Goal: Task Accomplishment & Management: Manage account settings

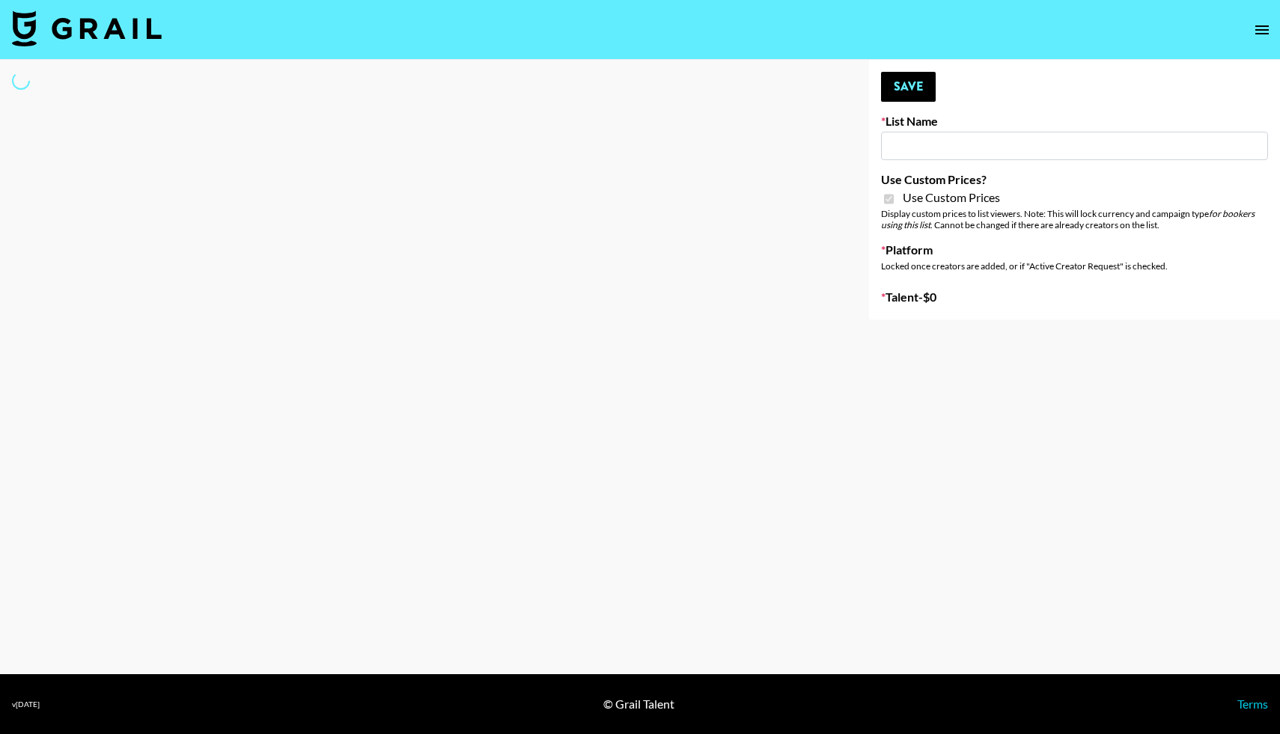
type input "Uber Teens ([DATE])"
checkbox input "true"
select select "Brand"
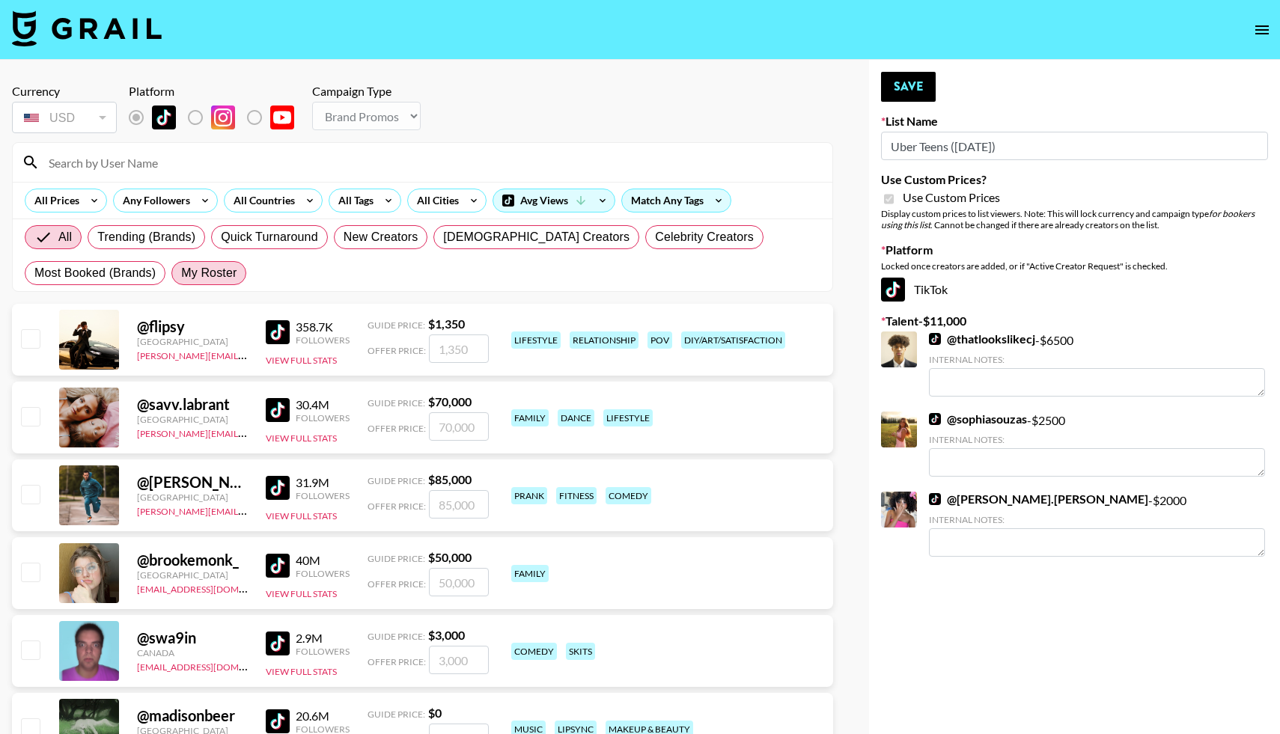
click at [202, 264] on span "My Roster" at bounding box center [208, 273] width 55 height 18
click at [181, 273] on input "My Roster" at bounding box center [181, 273] width 0 height 0
radio input "true"
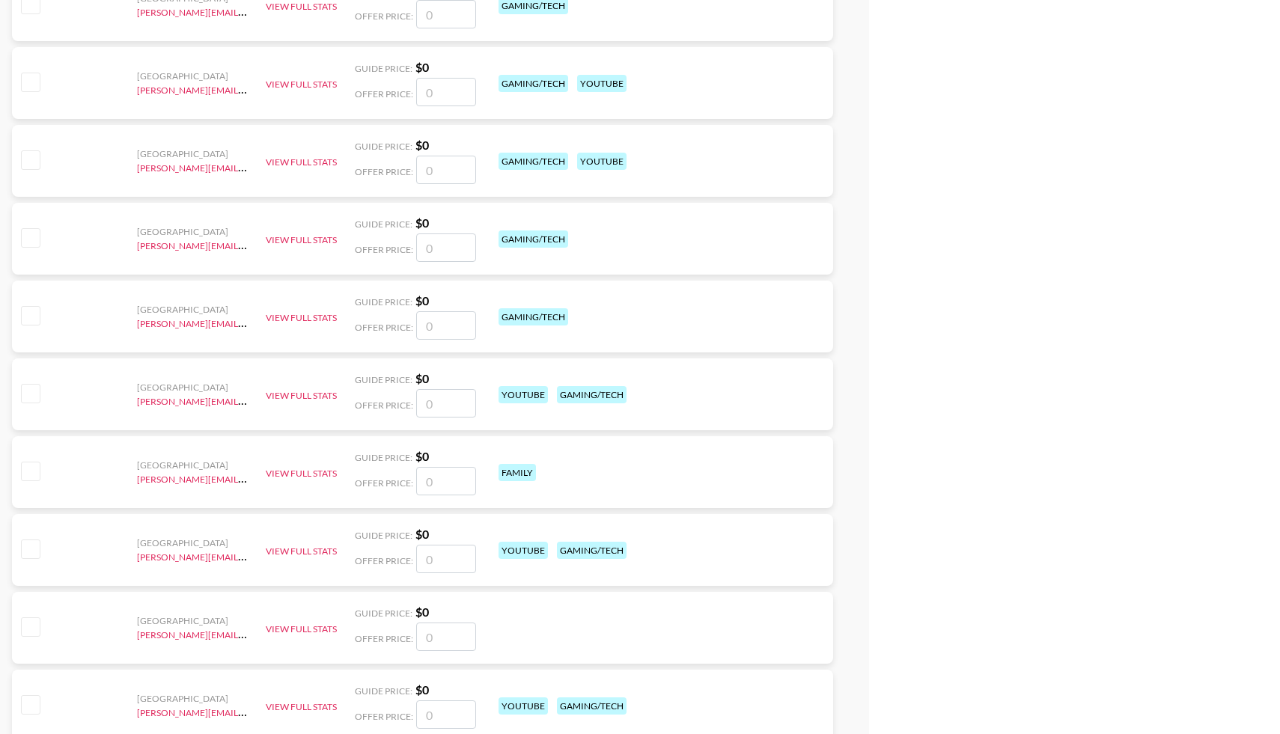
scroll to position [5941, 0]
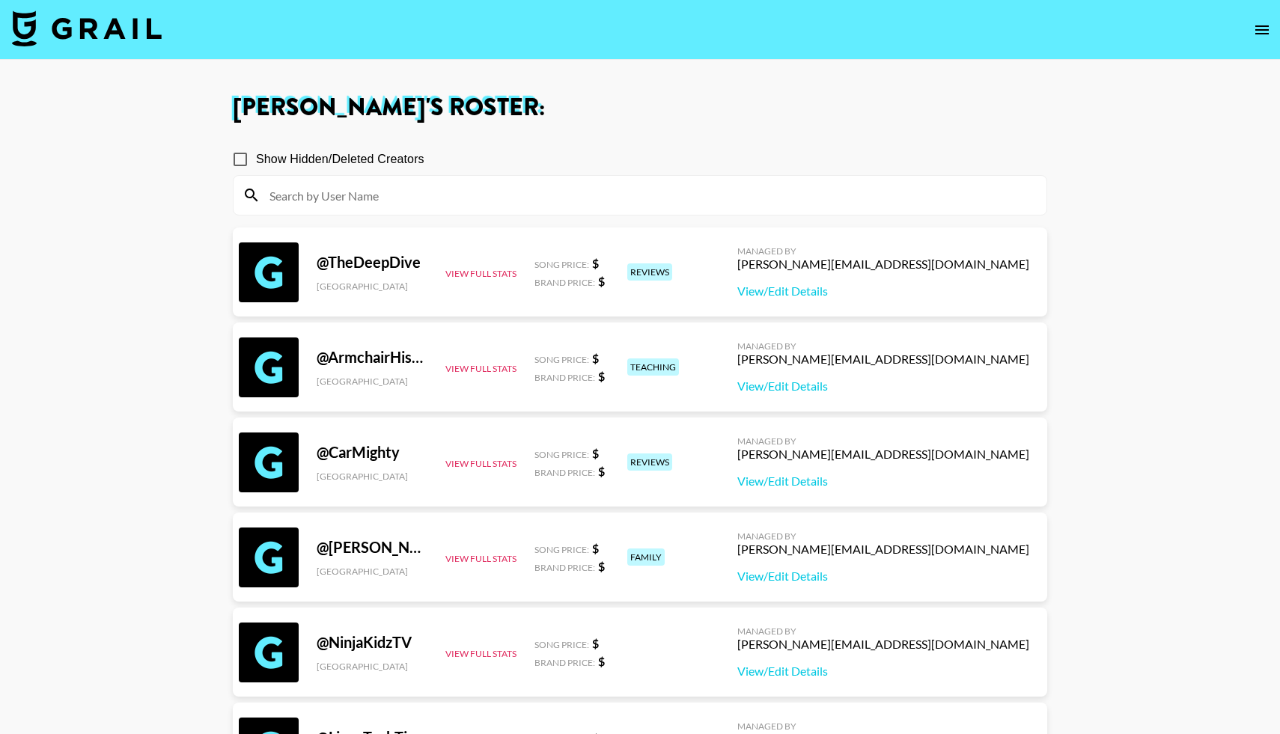
click at [73, 11] on img at bounding box center [87, 28] width 150 height 36
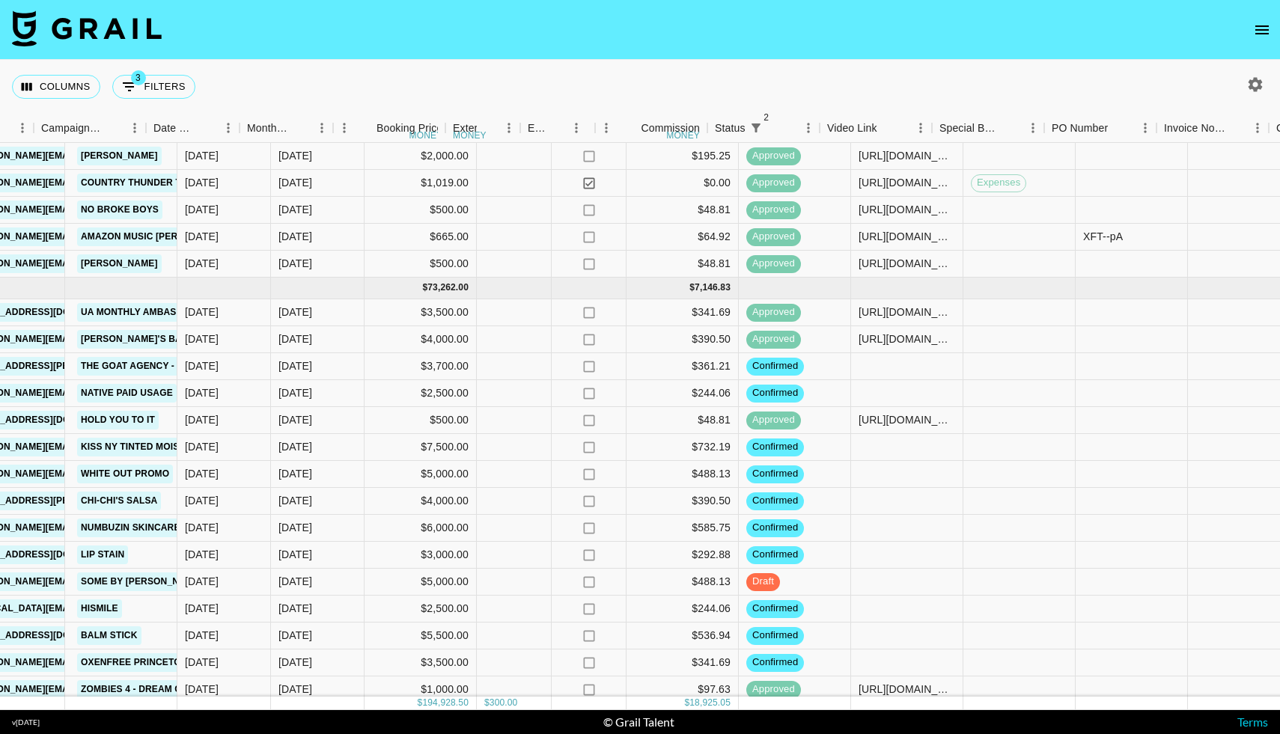
scroll to position [1709, 689]
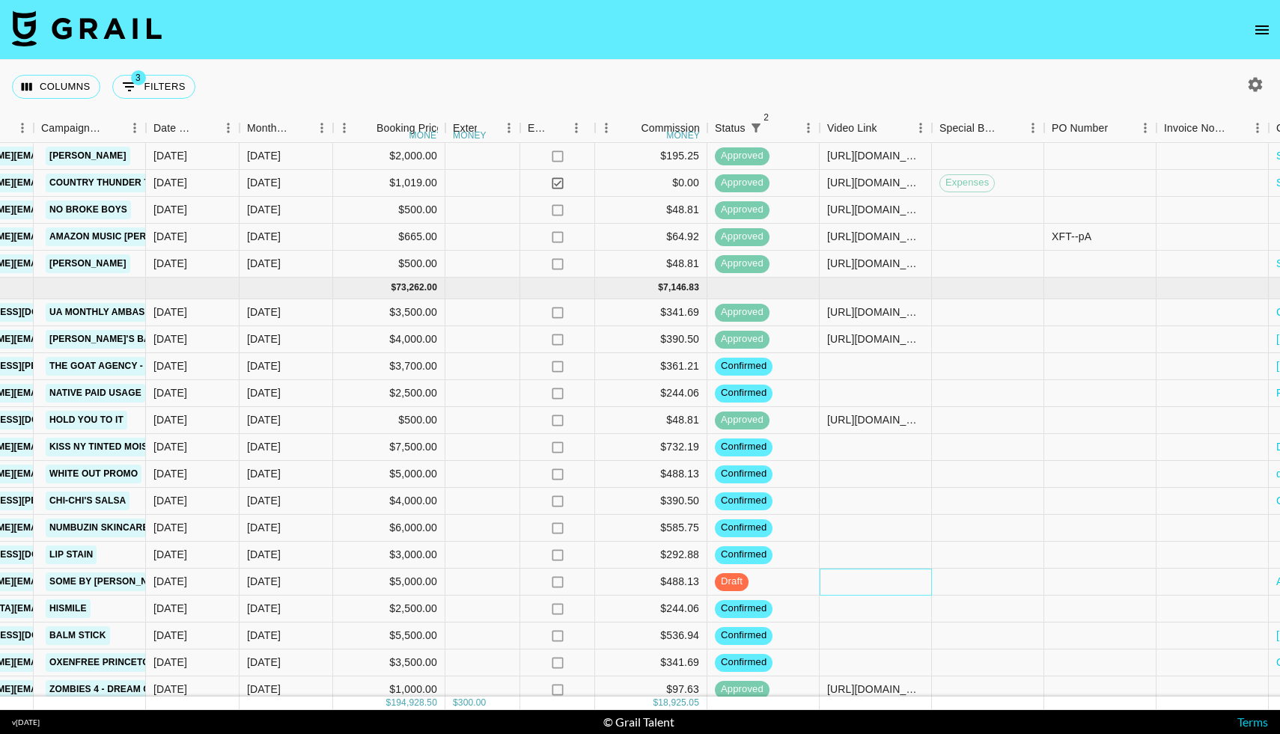
click at [844, 583] on div at bounding box center [876, 582] width 112 height 27
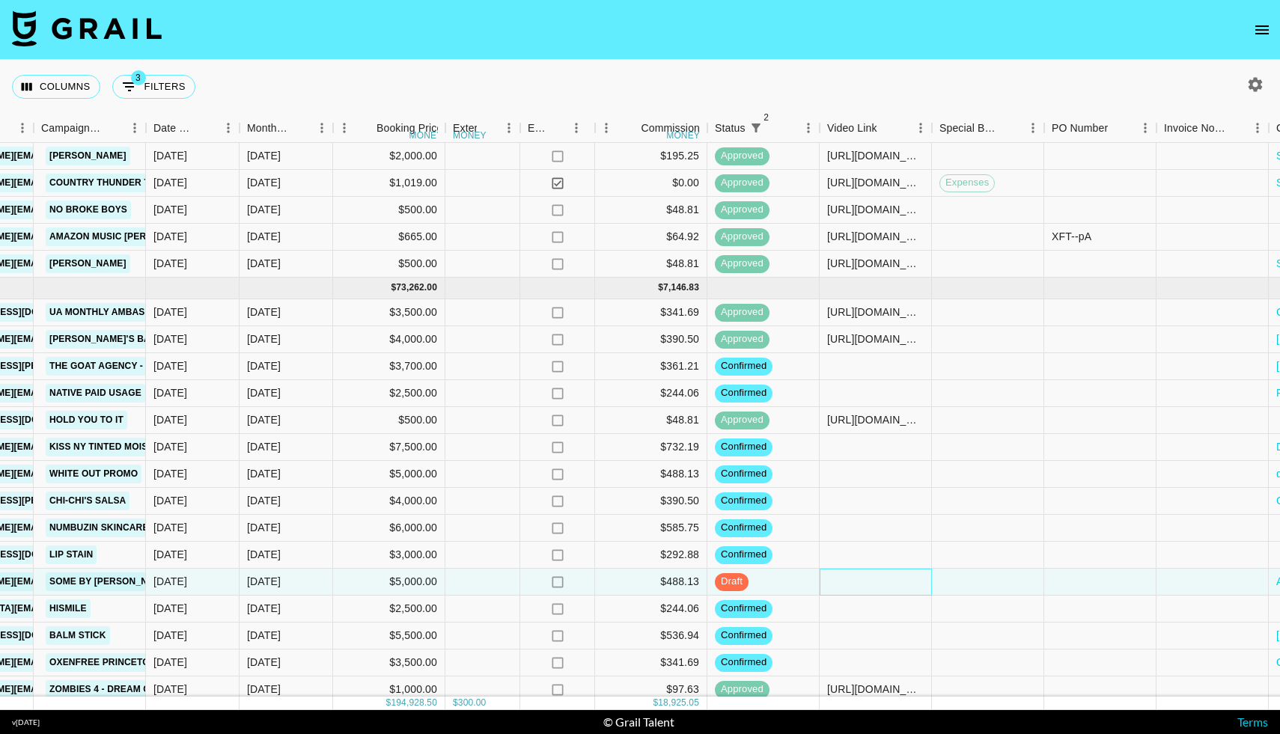
click at [844, 583] on div at bounding box center [876, 582] width 112 height 27
type input "[URL][DOMAIN_NAME]"
click at [956, 582] on div at bounding box center [988, 582] width 112 height 27
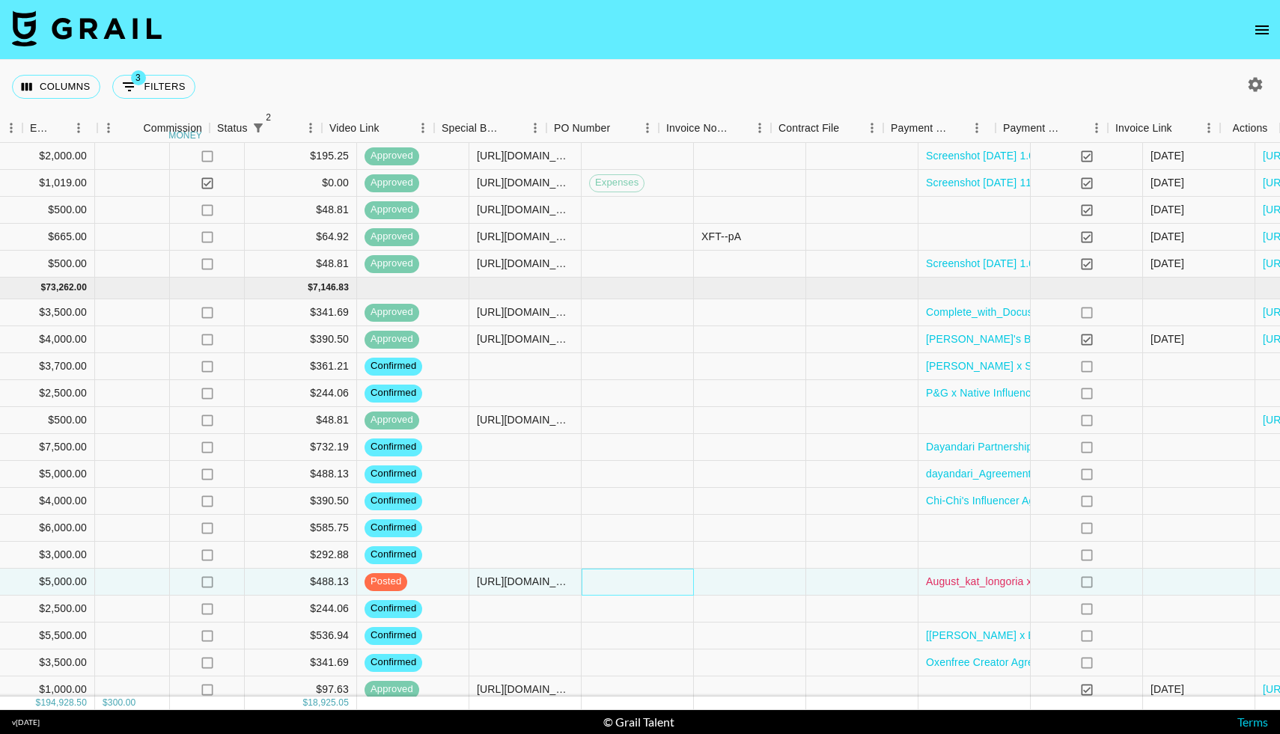
scroll to position [1709, 1186]
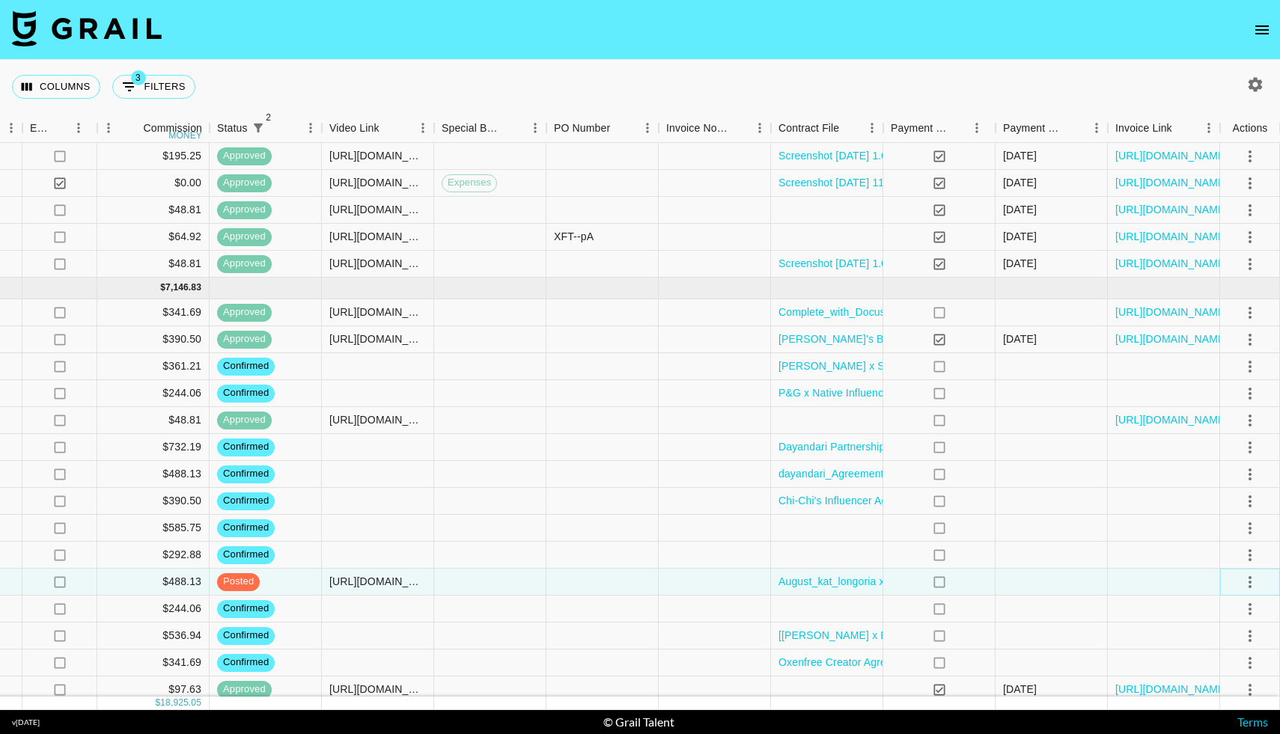
click at [1243, 579] on icon "select merge strategy" at bounding box center [1250, 582] width 18 height 18
click at [1223, 553] on div "Approve" at bounding box center [1218, 550] width 46 height 18
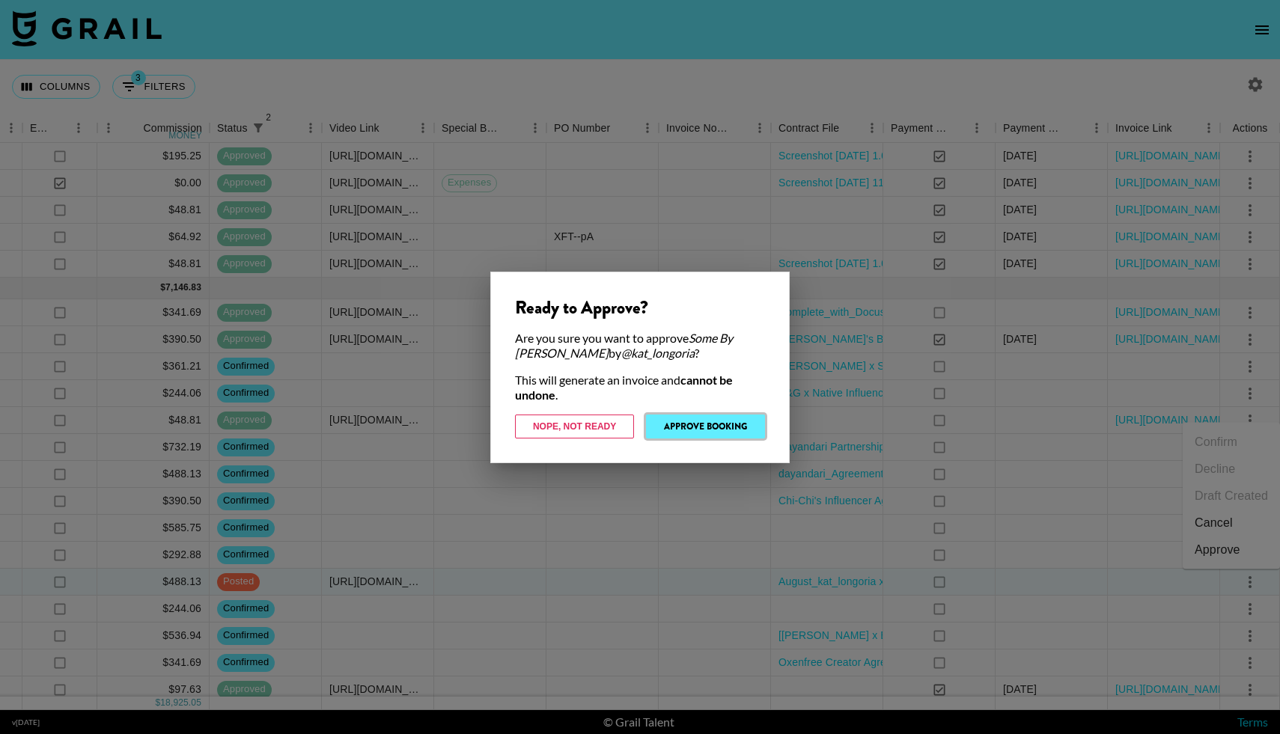
click at [714, 426] on button "Approve Booking" at bounding box center [705, 427] width 119 height 24
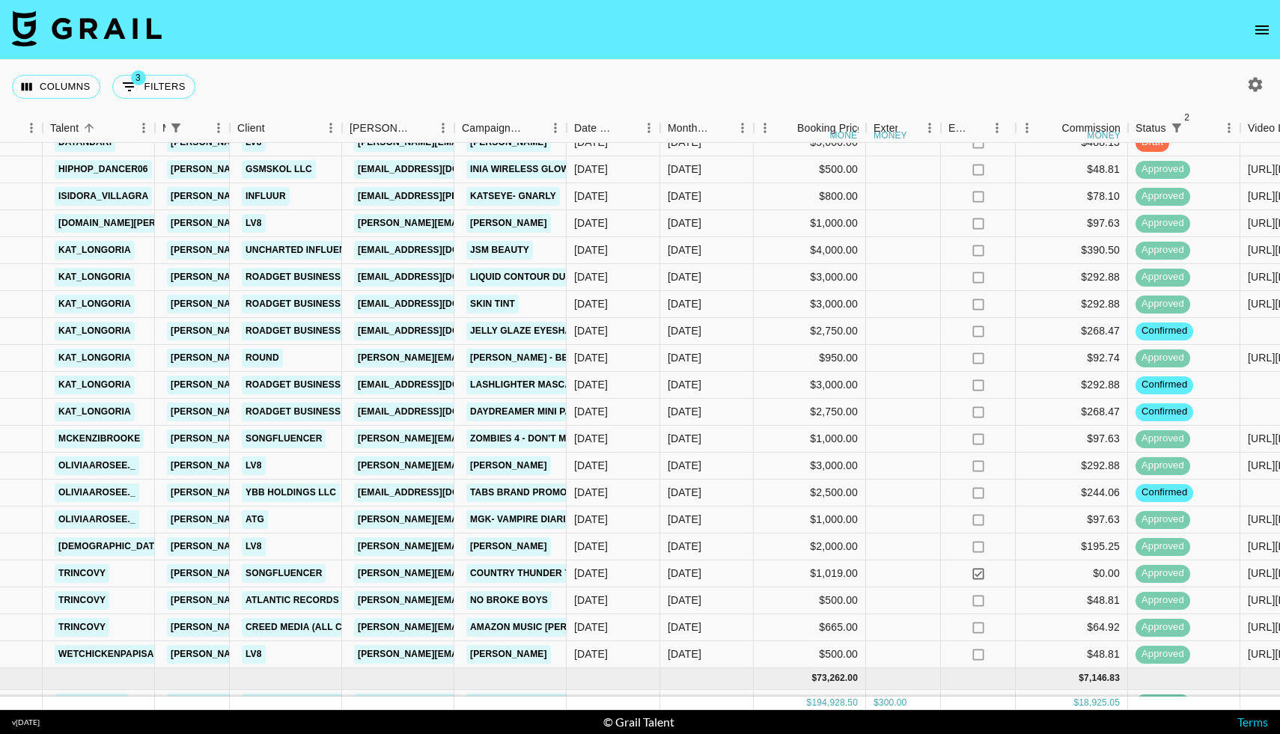
scroll to position [1320, 268]
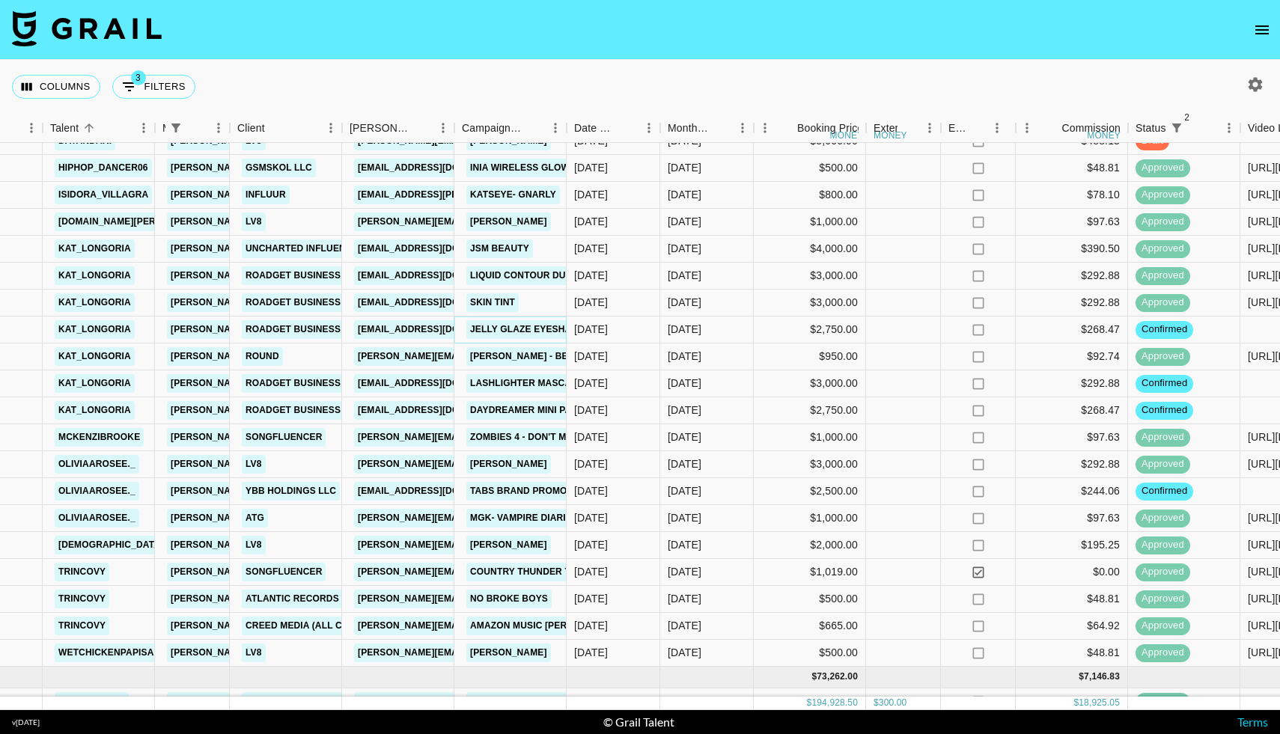
click at [538, 328] on link "Jelly Glaze eyeshadow stick" at bounding box center [546, 329] width 161 height 19
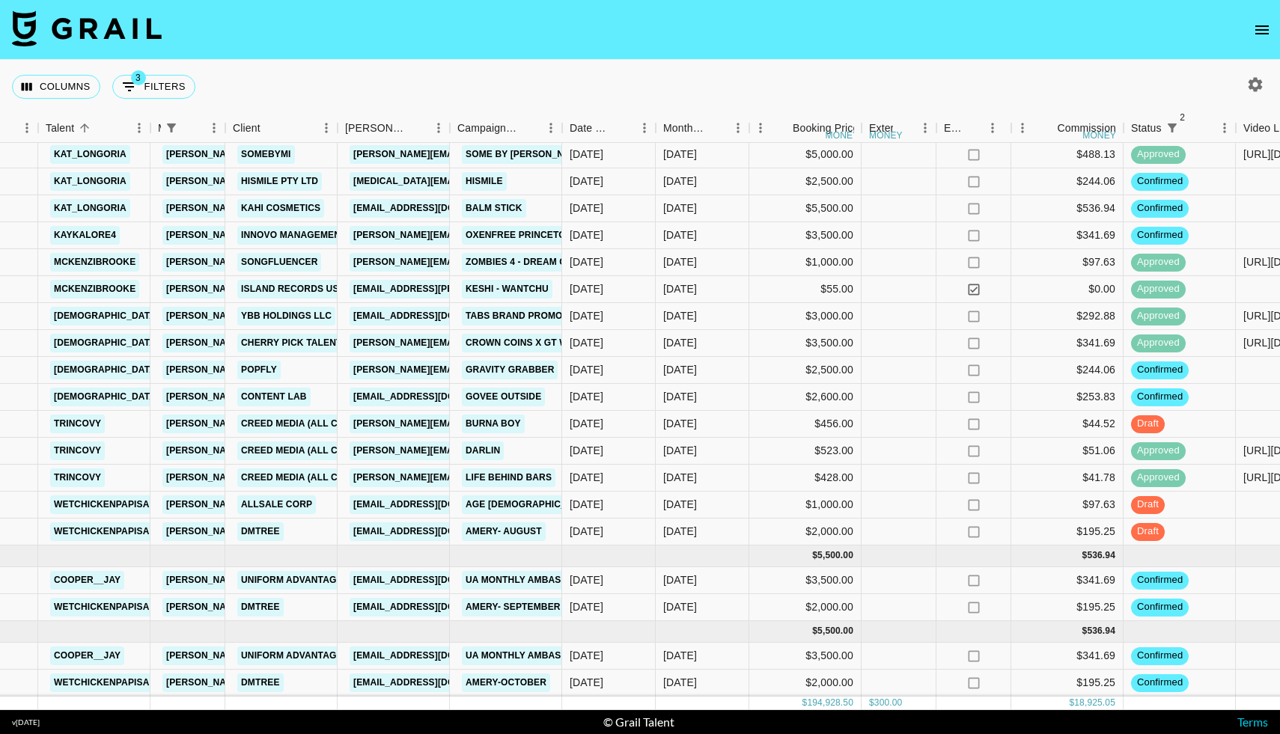
scroll to position [2150, 272]
